Goal: Task Accomplishment & Management: Complete application form

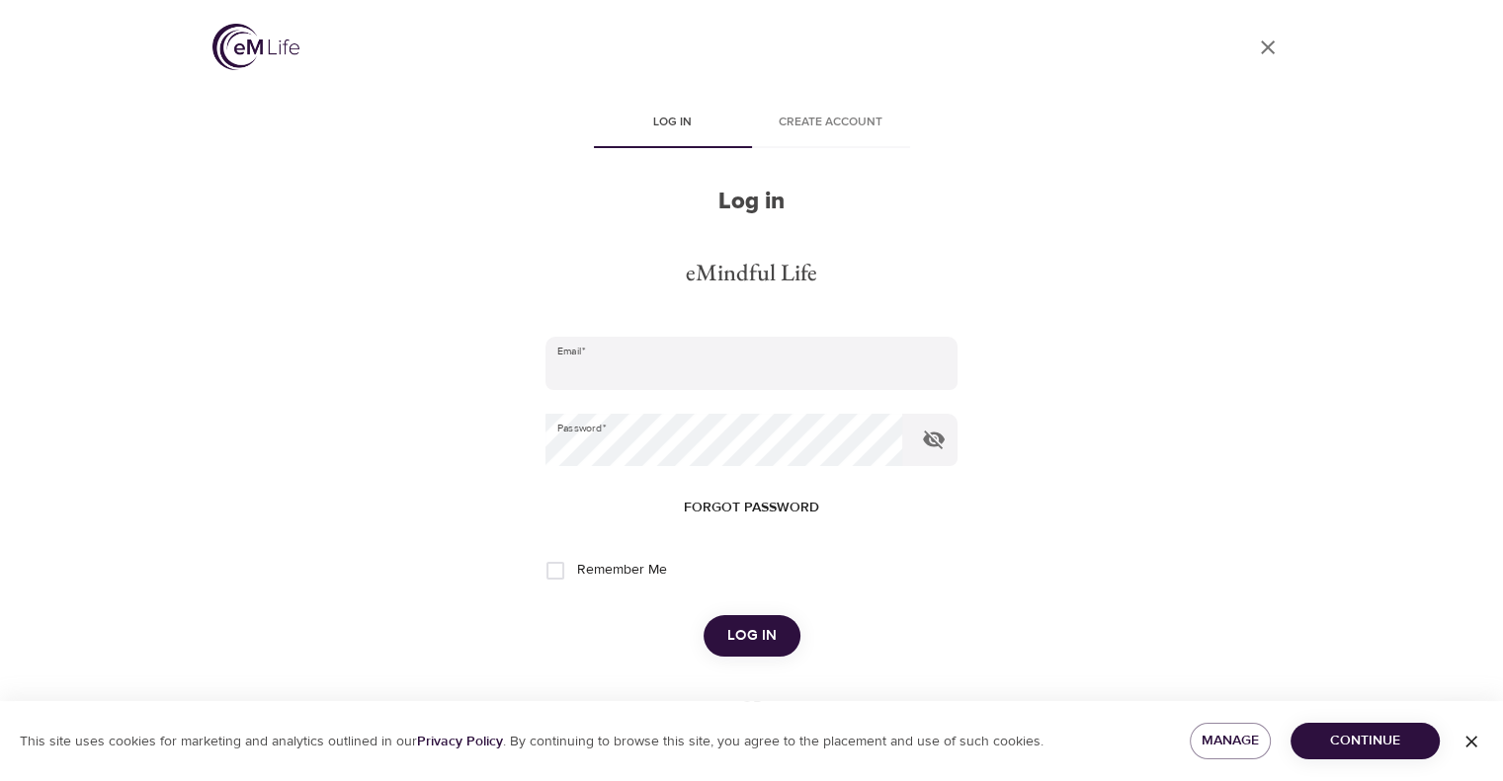
type input "[EMAIL_ADDRESS][DOMAIN_NAME]"
click at [750, 631] on span "Log in" at bounding box center [751, 636] width 49 height 26
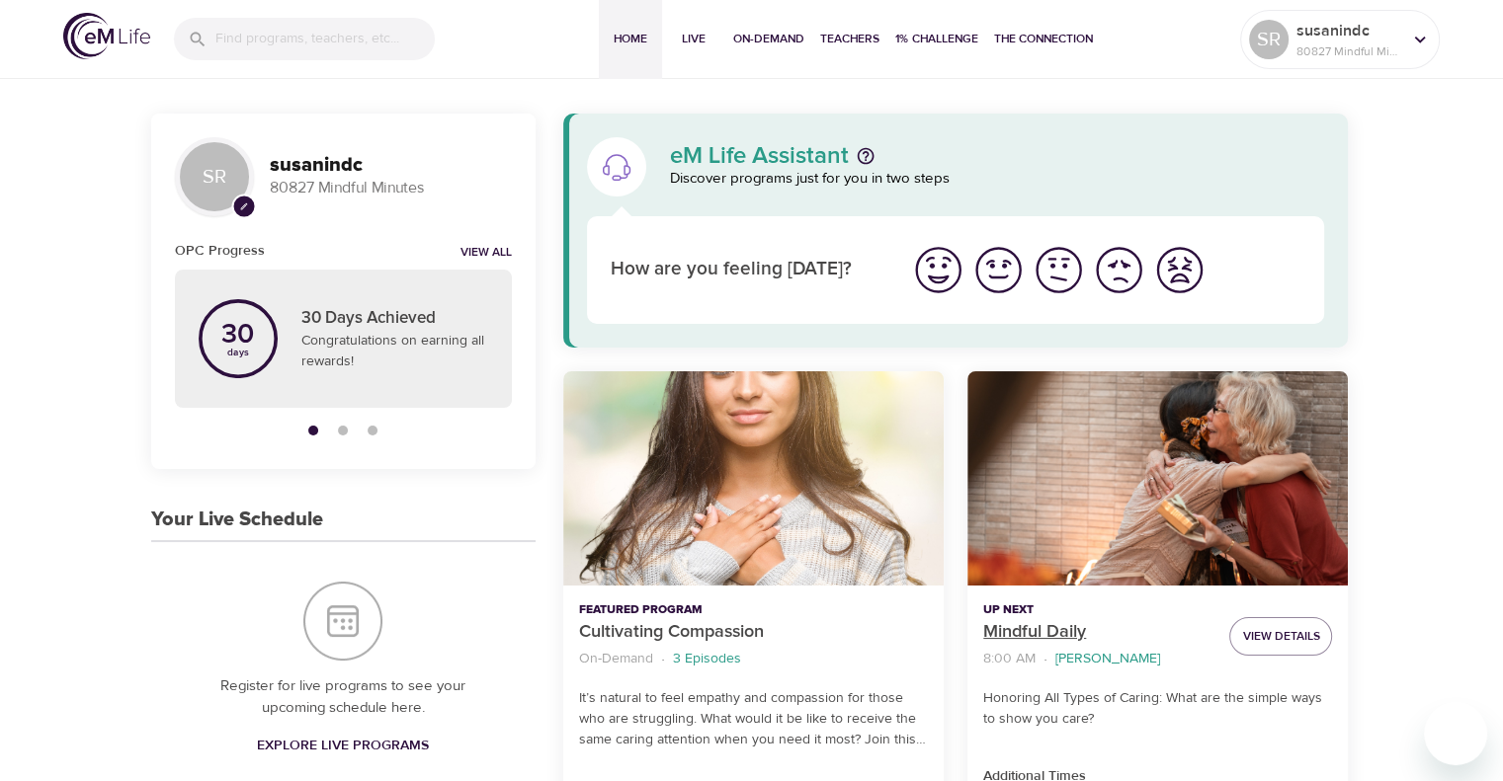
click at [994, 633] on p "Mindful Daily" at bounding box center [1098, 632] width 230 height 27
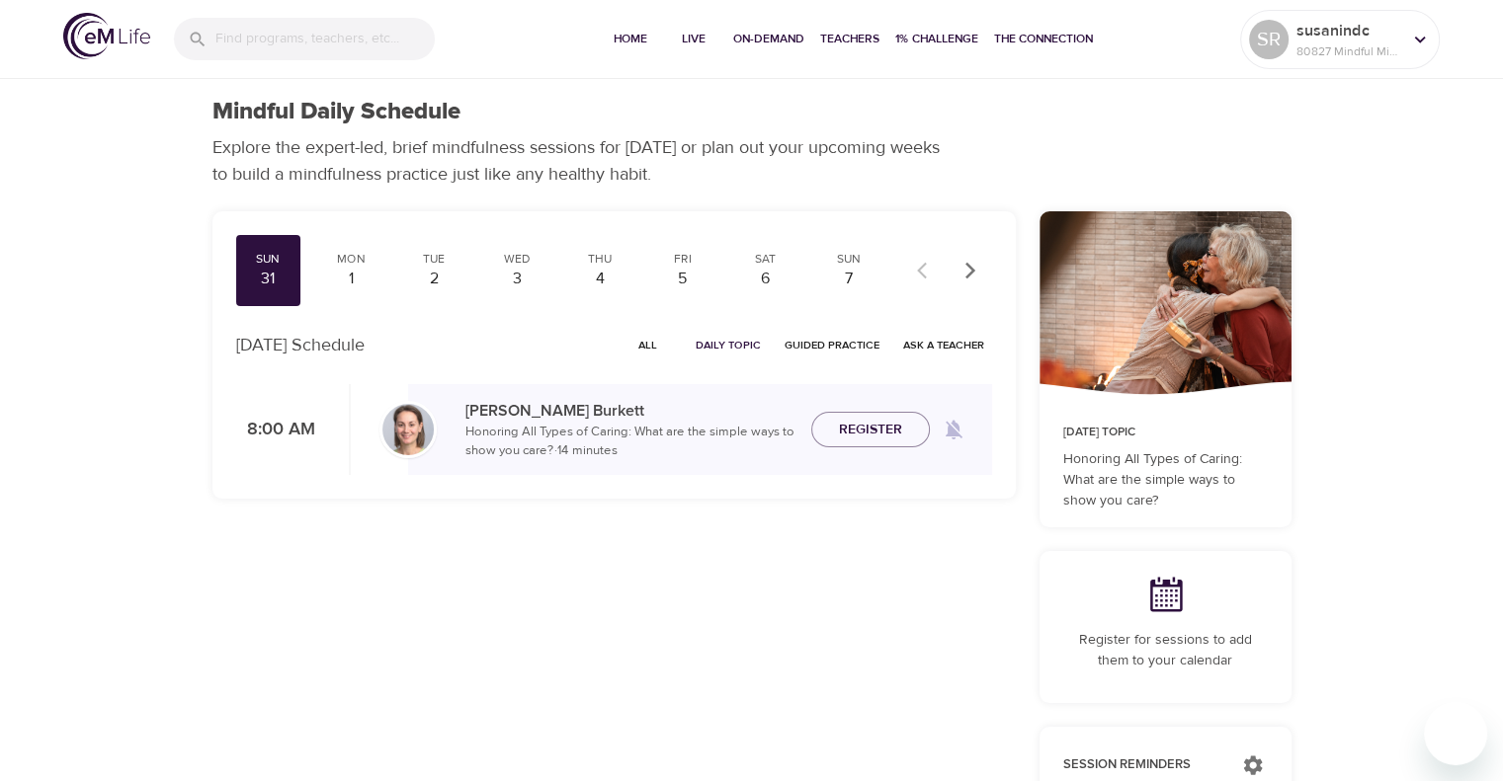
checkbox input "true"
click at [848, 418] on span "Join Now" at bounding box center [870, 417] width 69 height 25
